Goal: Check status: Check status

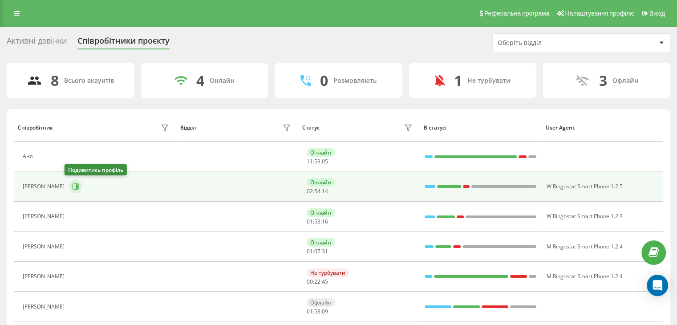
click at [70, 190] on button at bounding box center [75, 186] width 13 height 13
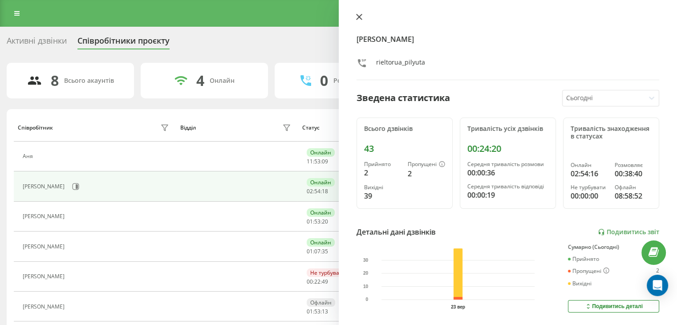
click at [356, 18] on icon at bounding box center [359, 17] width 6 height 6
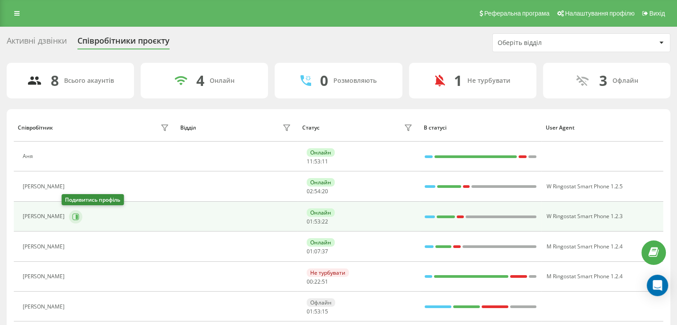
click at [72, 219] on icon at bounding box center [75, 216] width 7 height 7
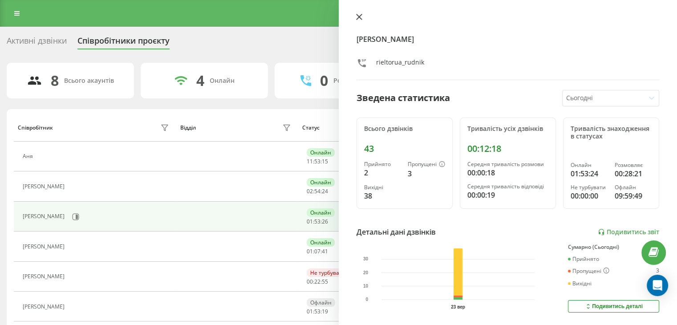
click at [358, 20] on icon at bounding box center [359, 17] width 6 height 6
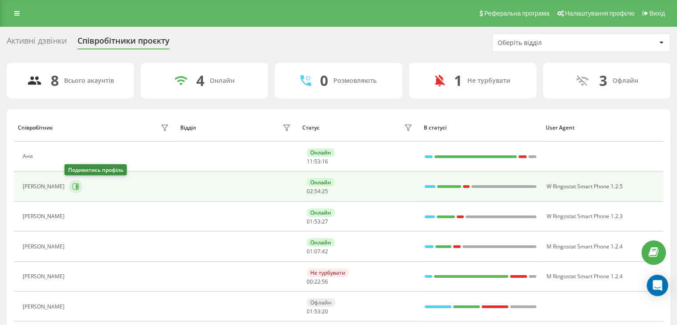
click at [72, 186] on icon at bounding box center [75, 186] width 7 height 7
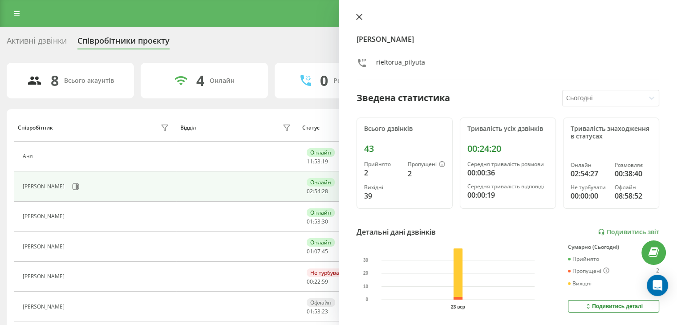
click at [358, 20] on button at bounding box center [360, 17] width 12 height 8
